Goal: Task Accomplishment & Management: Use online tool/utility

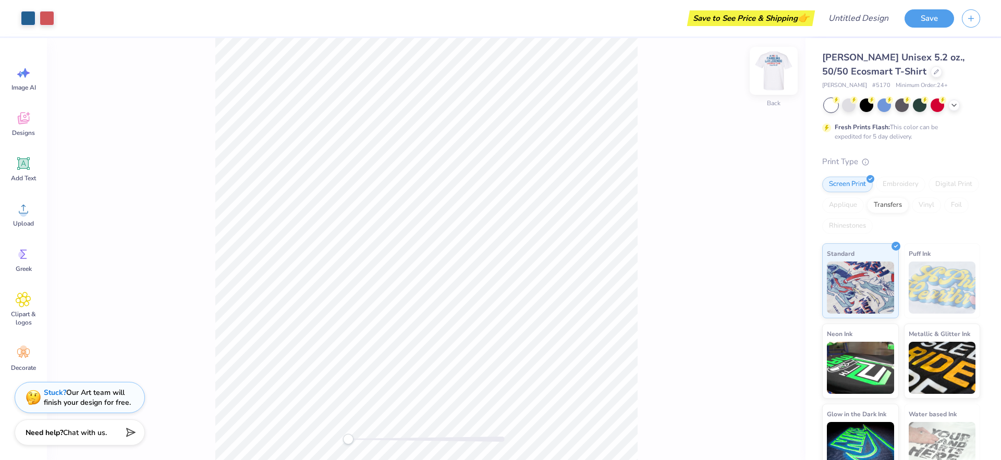
click at [775, 69] on img at bounding box center [774, 71] width 42 height 42
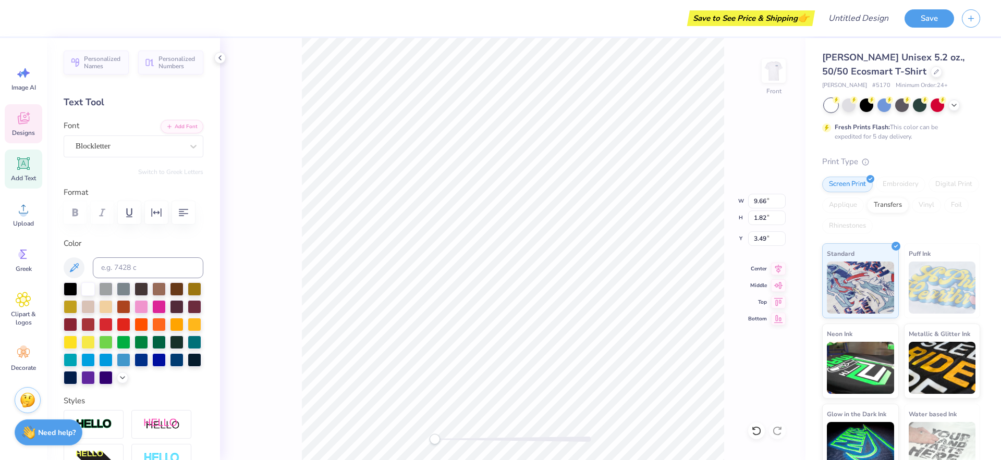
scroll to position [8, 2]
type textarea "legend"
type input "8.43"
type input "5.57"
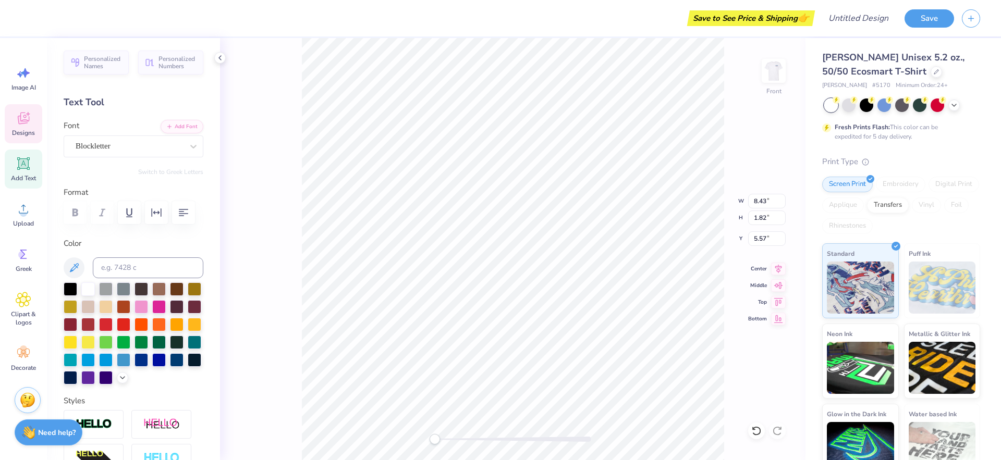
type textarea "cheer"
type input "5.87"
type input "1.01"
type input "9.03"
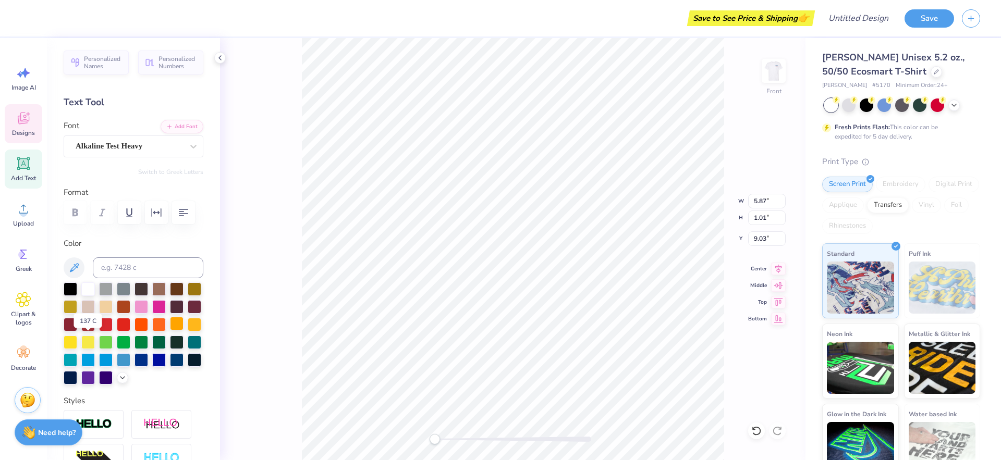
type textarea "Parker, [GEOGRAPHIC_DATA]"
click at [170, 331] on div at bounding box center [177, 324] width 14 height 14
click at [772, 75] on img at bounding box center [774, 71] width 42 height 42
